Goal: Find specific page/section: Find specific page/section

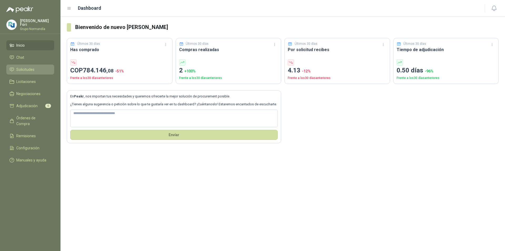
click at [35, 69] on li "Solicitudes" at bounding box center [30, 70] width 42 height 6
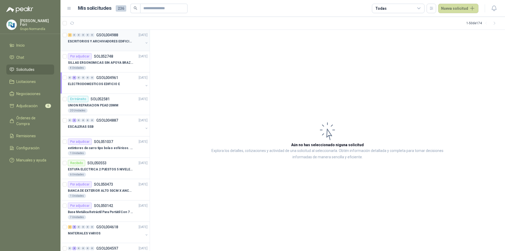
click at [108, 45] on div at bounding box center [105, 46] width 75 height 4
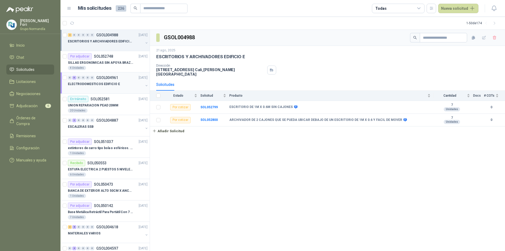
click at [116, 90] on div at bounding box center [105, 89] width 75 height 4
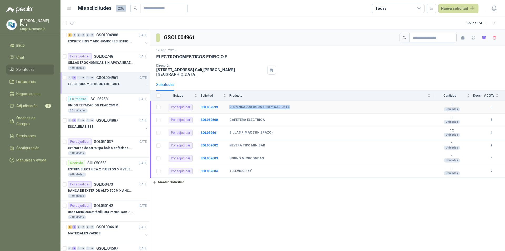
drag, startPoint x: 230, startPoint y: 102, endPoint x: 289, endPoint y: 103, distance: 58.9
click at [289, 105] on div "DISPENSADOR AGUA FRIA Y CALIENTE" at bounding box center [329, 107] width 201 height 4
drag, startPoint x: 230, startPoint y: 129, endPoint x: 288, endPoint y: 126, distance: 58.7
click at [288, 126] on td "SILLAS RIMAX (SIN BRAZO)" at bounding box center [331, 132] width 204 height 13
drag, startPoint x: 230, startPoint y: 115, endPoint x: 266, endPoint y: 115, distance: 36.3
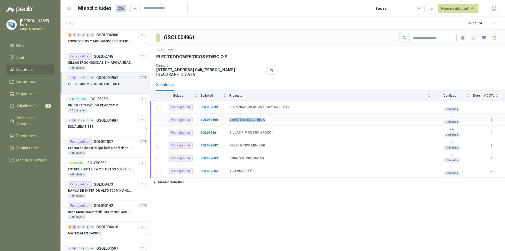
click at [266, 118] on div "CAFETERA ELECTRICA" at bounding box center [329, 120] width 201 height 4
drag, startPoint x: 157, startPoint y: 59, endPoint x: 226, endPoint y: 54, distance: 68.8
click at [226, 54] on div "ELECTRODOMESTICOS EDIFICIO E" at bounding box center [327, 57] width 342 height 6
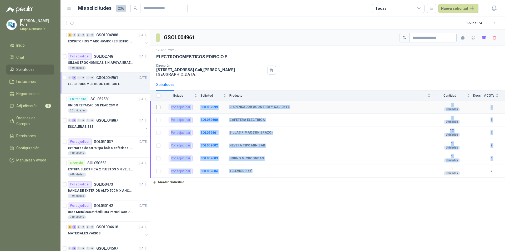
drag, startPoint x: 261, startPoint y: 169, endPoint x: 163, endPoint y: 100, distance: 119.5
click at [163, 101] on tbody "Por adjudicar SOL052599 DISPENSADOR AGUA FRIA Y CALIENTE 1 Unidades 8 Por adju…" at bounding box center [327, 139] width 355 height 77
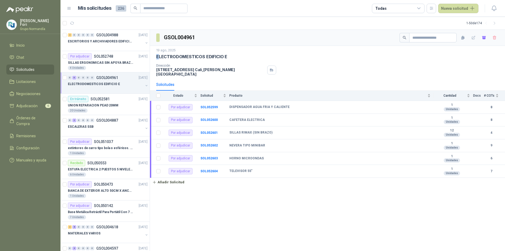
drag, startPoint x: 158, startPoint y: 56, endPoint x: 231, endPoint y: 53, distance: 73.2
click at [231, 53] on div "[DATE] ELECTRODOMESTICOS EDIFICIO E" at bounding box center [327, 54] width 342 height 12
drag, startPoint x: 237, startPoint y: 56, endPoint x: 242, endPoint y: 58, distance: 5.3
click at [238, 56] on div "ELECTRODOMESTICOS EDIFICIO E" at bounding box center [327, 57] width 342 height 6
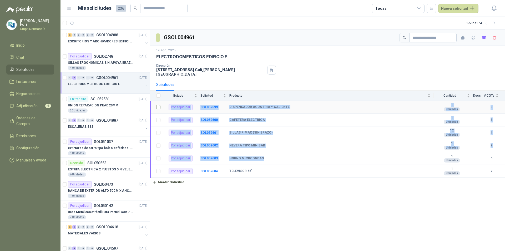
drag, startPoint x: 265, startPoint y: 155, endPoint x: 152, endPoint y: 101, distance: 125.1
click at [152, 101] on tbody "Por adjudicar SOL052599 DISPENSADOR AGUA FRIA Y CALIENTE 1 Unidades 8 Por adju…" at bounding box center [327, 139] width 355 height 77
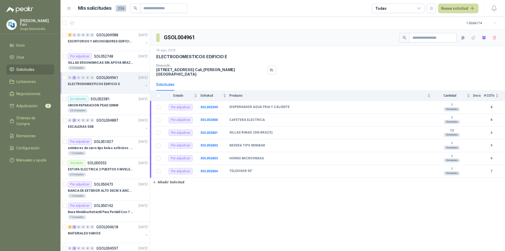
click at [290, 70] on div "Dirección [STREET_ADDRESS][PERSON_NAME]" at bounding box center [327, 70] width 342 height 13
drag, startPoint x: 157, startPoint y: 57, endPoint x: 251, endPoint y: 74, distance: 95.3
click at [251, 74] on div "[DATE] ELECTRODOMESTICOS EDIFICIO E Dirección [STREET_ADDRESS][PERSON_NAME]" at bounding box center [327, 62] width 355 height 33
click at [162, 68] on p "[STREET_ADDRESS][PERSON_NAME]" at bounding box center [210, 71] width 109 height 9
drag, startPoint x: 250, startPoint y: 71, endPoint x: 155, endPoint y: 58, distance: 95.9
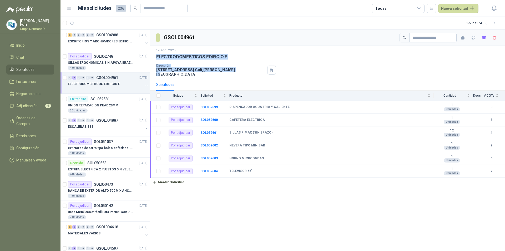
click at [155, 58] on div "[DATE] ELECTRODOMESTICOS EDIFICIO E Dirección [STREET_ADDRESS][PERSON_NAME]" at bounding box center [327, 62] width 355 height 33
click at [161, 55] on p "ELECTRODOMESTICOS EDIFICIO E" at bounding box center [191, 57] width 71 height 6
drag, startPoint x: 156, startPoint y: 57, endPoint x: 250, endPoint y: 70, distance: 94.9
click at [250, 70] on div "[DATE] ELECTRODOMESTICOS EDIFICIO E Dirección [STREET_ADDRESS][PERSON_NAME]" at bounding box center [327, 62] width 342 height 28
click at [249, 70] on p "[STREET_ADDRESS][PERSON_NAME]" at bounding box center [210, 71] width 109 height 9
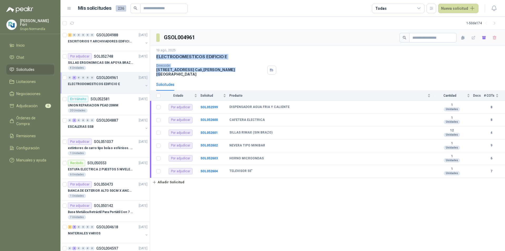
drag, startPoint x: 249, startPoint y: 70, endPoint x: 155, endPoint y: 59, distance: 95.4
click at [155, 59] on div "[DATE] ELECTRODOMESTICOS EDIFICIO E Dirección [STREET_ADDRESS][PERSON_NAME]" at bounding box center [327, 62] width 355 height 33
click at [159, 59] on p "ELECTRODOMESTICOS EDIFICIO E" at bounding box center [191, 57] width 71 height 6
drag, startPoint x: 177, startPoint y: 55, endPoint x: 253, endPoint y: 72, distance: 77.2
click at [253, 72] on div "[DATE] ELECTRODOMESTICOS EDIFICIO E Dirección [STREET_ADDRESS][PERSON_NAME]" at bounding box center [327, 62] width 342 height 28
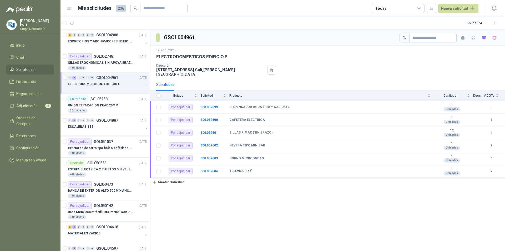
click at [222, 205] on div "GSOL004961 [DATE] ELECTRODOMESTICOS EDIFICIO E Dirección [STREET_ADDRESS][PERSO…" at bounding box center [327, 140] width 355 height 221
drag, startPoint x: 157, startPoint y: 57, endPoint x: 227, endPoint y: 54, distance: 69.5
click at [227, 54] on div "ELECTRODOMESTICOS EDIFICIO E" at bounding box center [327, 57] width 342 height 6
